Goal: Find specific page/section: Find specific page/section

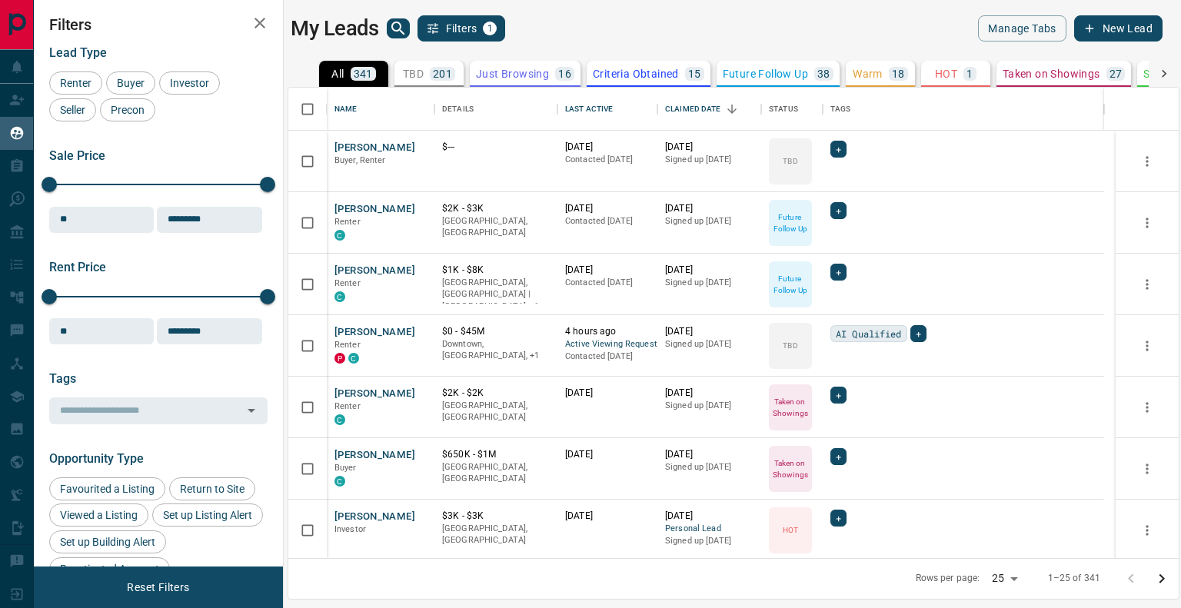
scroll to position [459, 879]
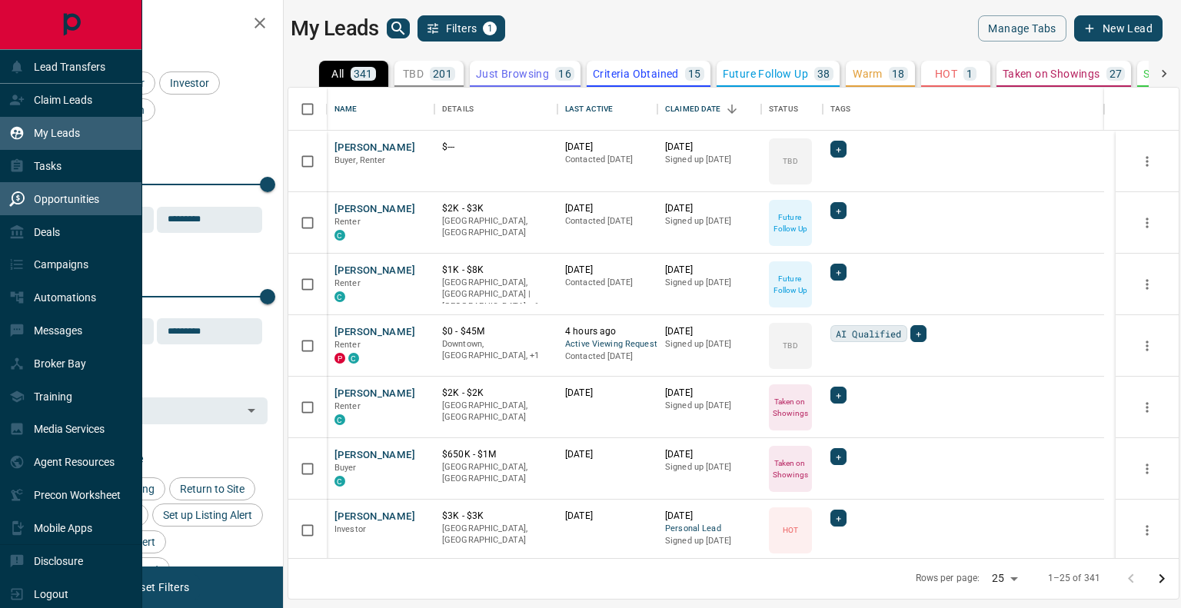
click at [52, 202] on p "Opportunities" at bounding box center [66, 199] width 65 height 12
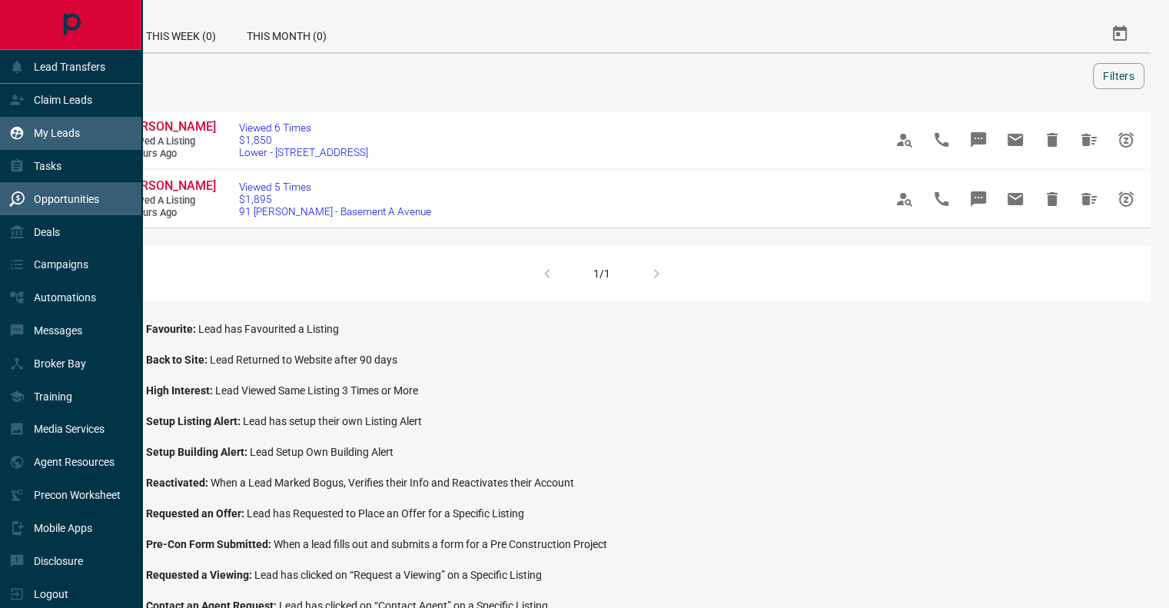
click at [32, 139] on div "My Leads" at bounding box center [44, 133] width 71 height 25
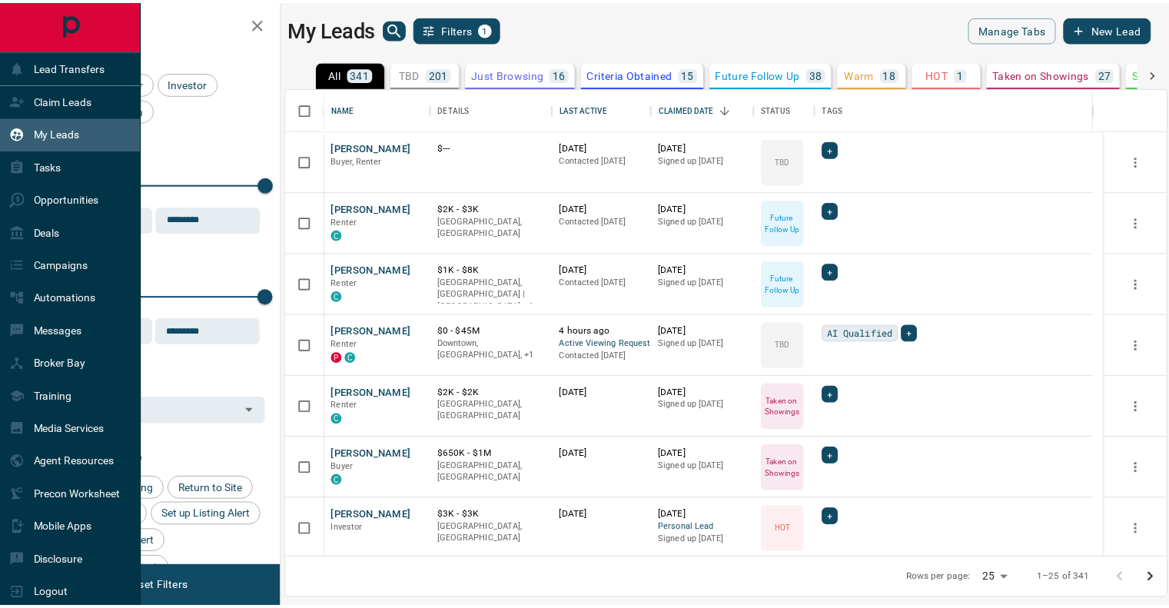
scroll to position [459, 879]
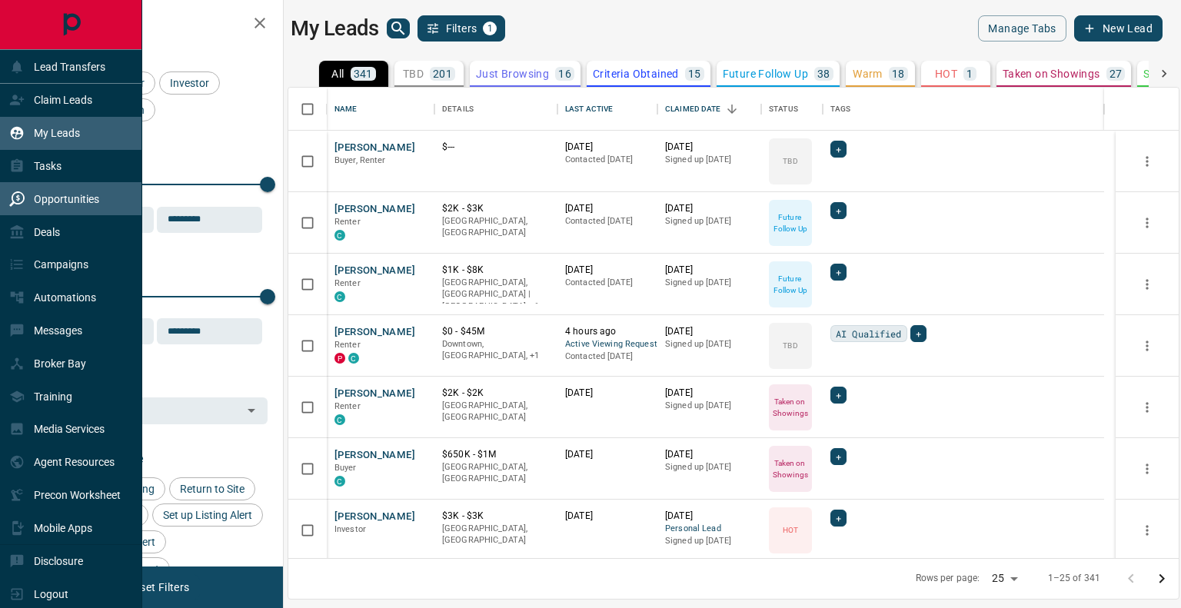
click at [49, 204] on p "Opportunities" at bounding box center [66, 199] width 65 height 12
